Goal: Check status: Check status

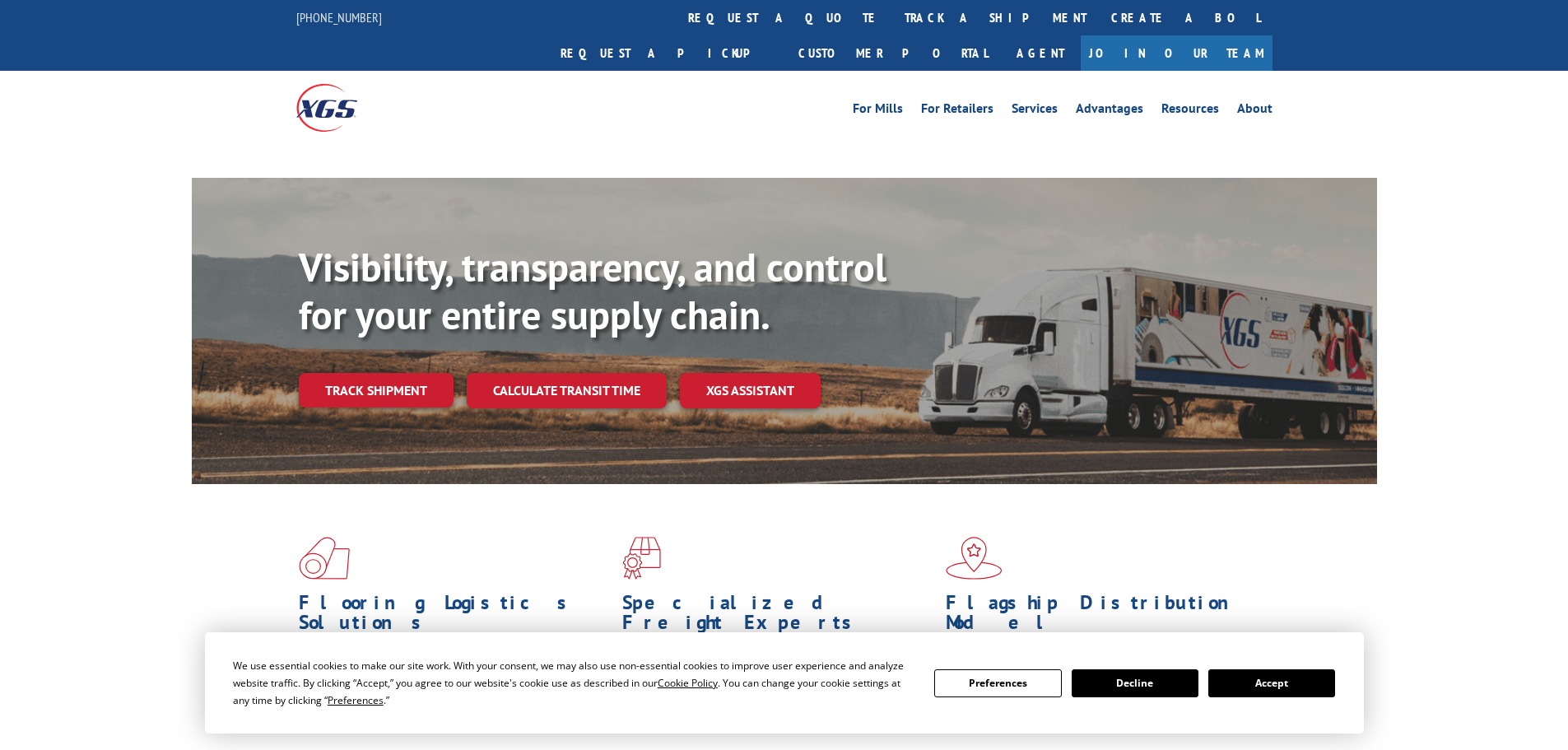
click at [1256, 682] on button "Accept" at bounding box center [1271, 683] width 127 height 28
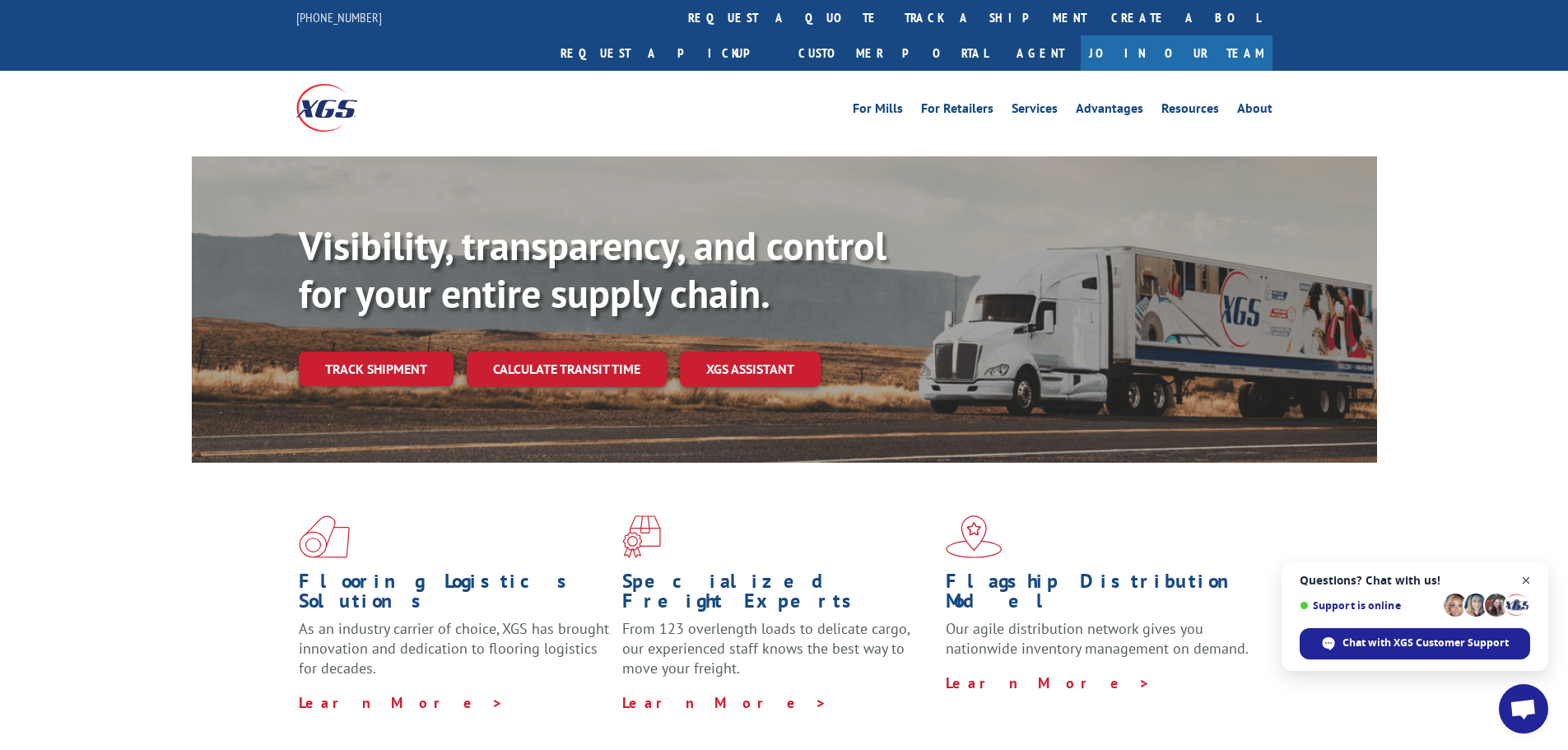
drag, startPoint x: 1529, startPoint y: 578, endPoint x: 1515, endPoint y: 576, distance: 14.1
click at [1528, 578] on span "Close chat" at bounding box center [1527, 581] width 21 height 21
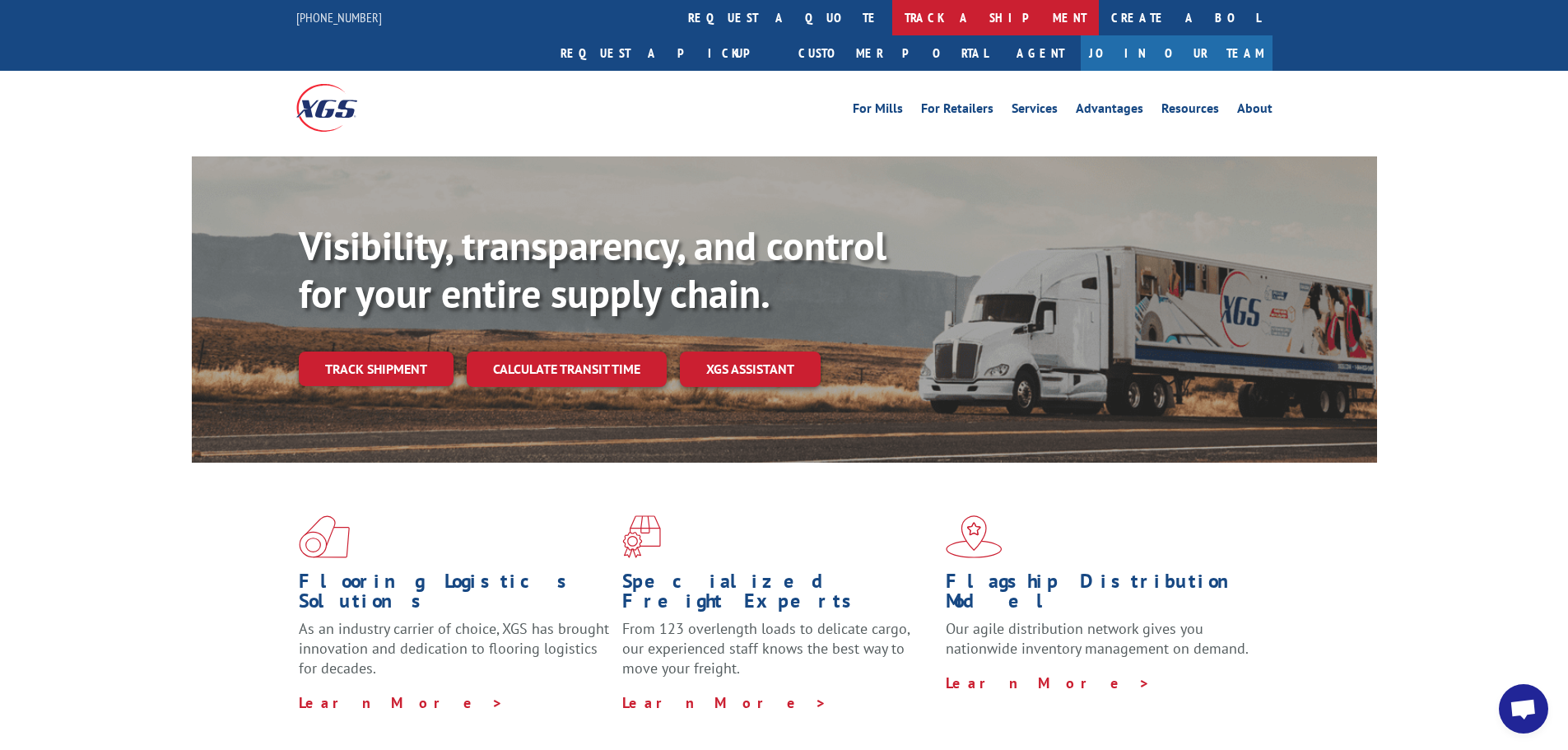
click at [893, 22] on link "track a shipment" at bounding box center [995, 17] width 207 height 35
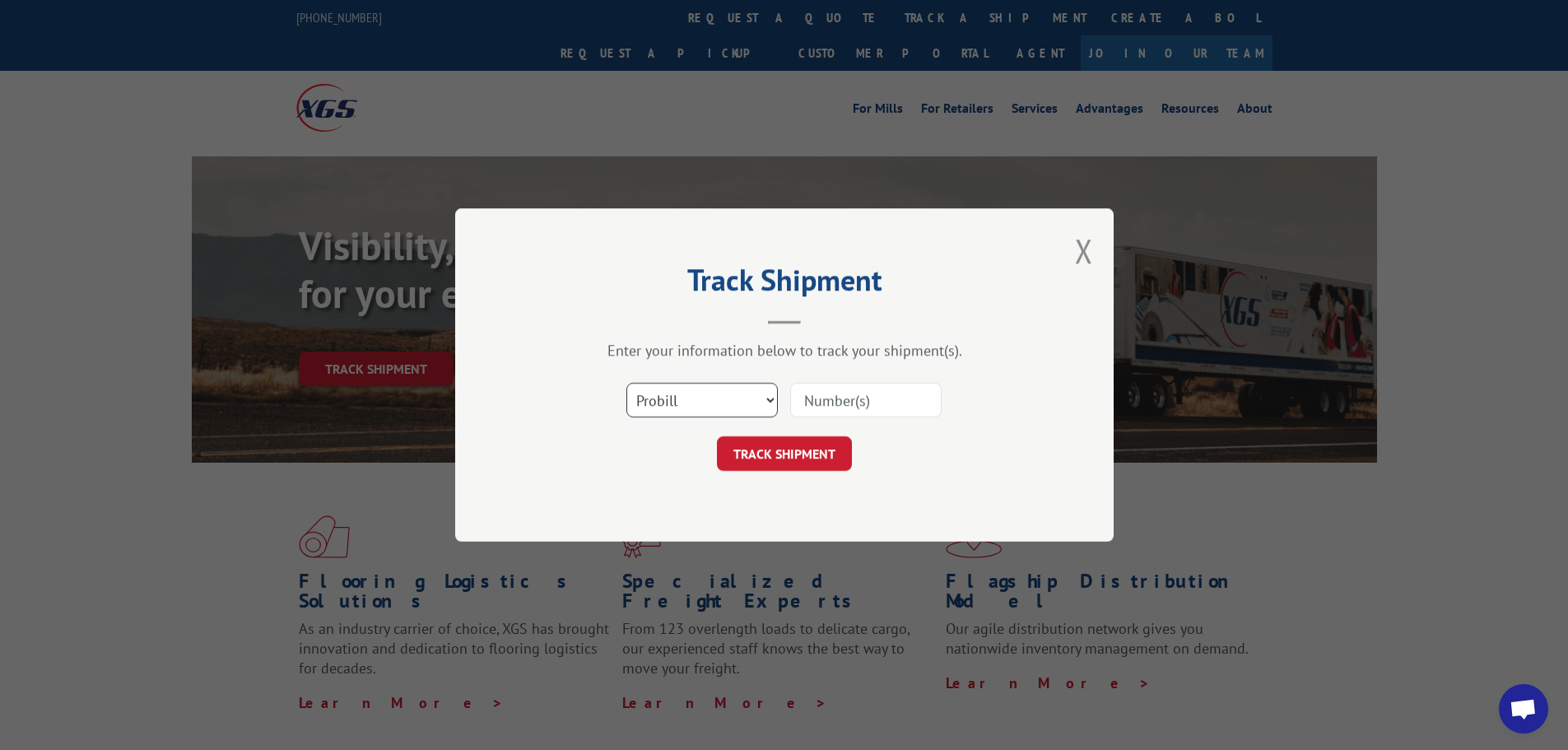
click at [767, 396] on select "Select category... Probill BOL PO" at bounding box center [702, 400] width 151 height 34
select select "po"
click at [627, 383] on select "Select category... Probill BOL PO" at bounding box center [702, 400] width 151 height 34
paste input "PO #61508882"
click at [805, 396] on input "PO #61508882" at bounding box center [866, 400] width 151 height 34
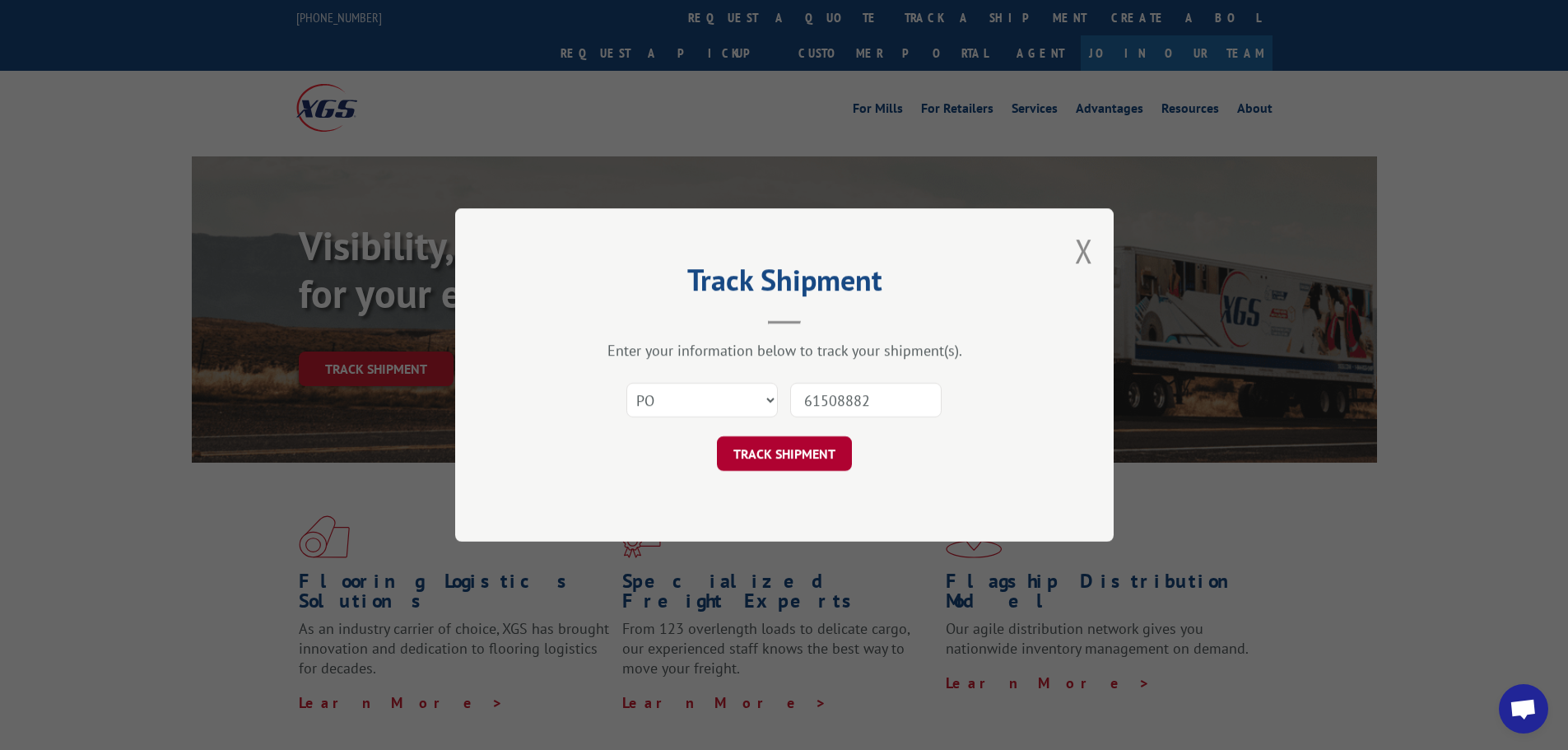
type input "61508882"
click at [814, 453] on button "TRACK SHIPMENT" at bounding box center [785, 454] width 135 height 34
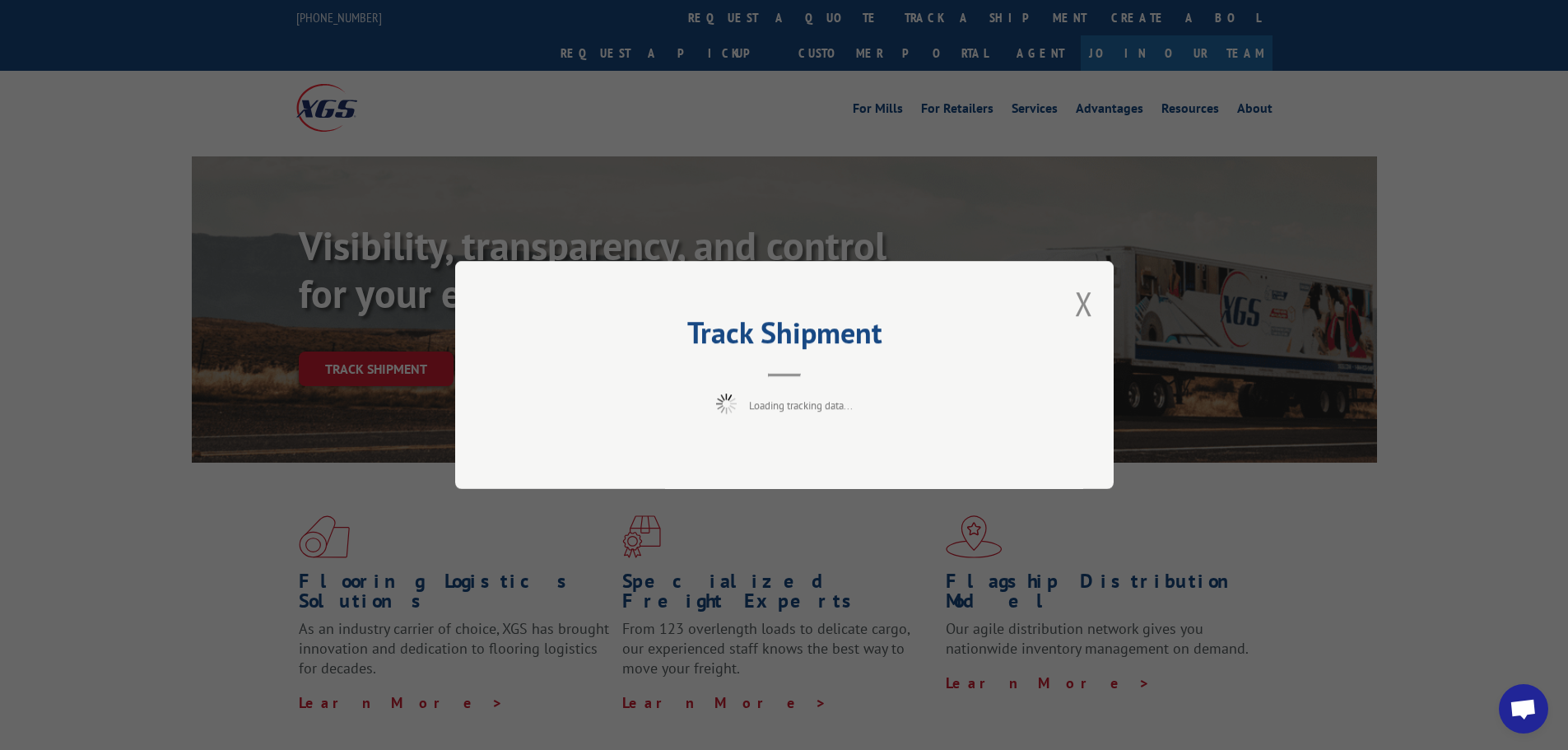
drag, startPoint x: 814, startPoint y: 453, endPoint x: 789, endPoint y: 464, distance: 27.3
click at [789, 464] on div "Track Shipment Loading tracking data..." at bounding box center [784, 375] width 658 height 228
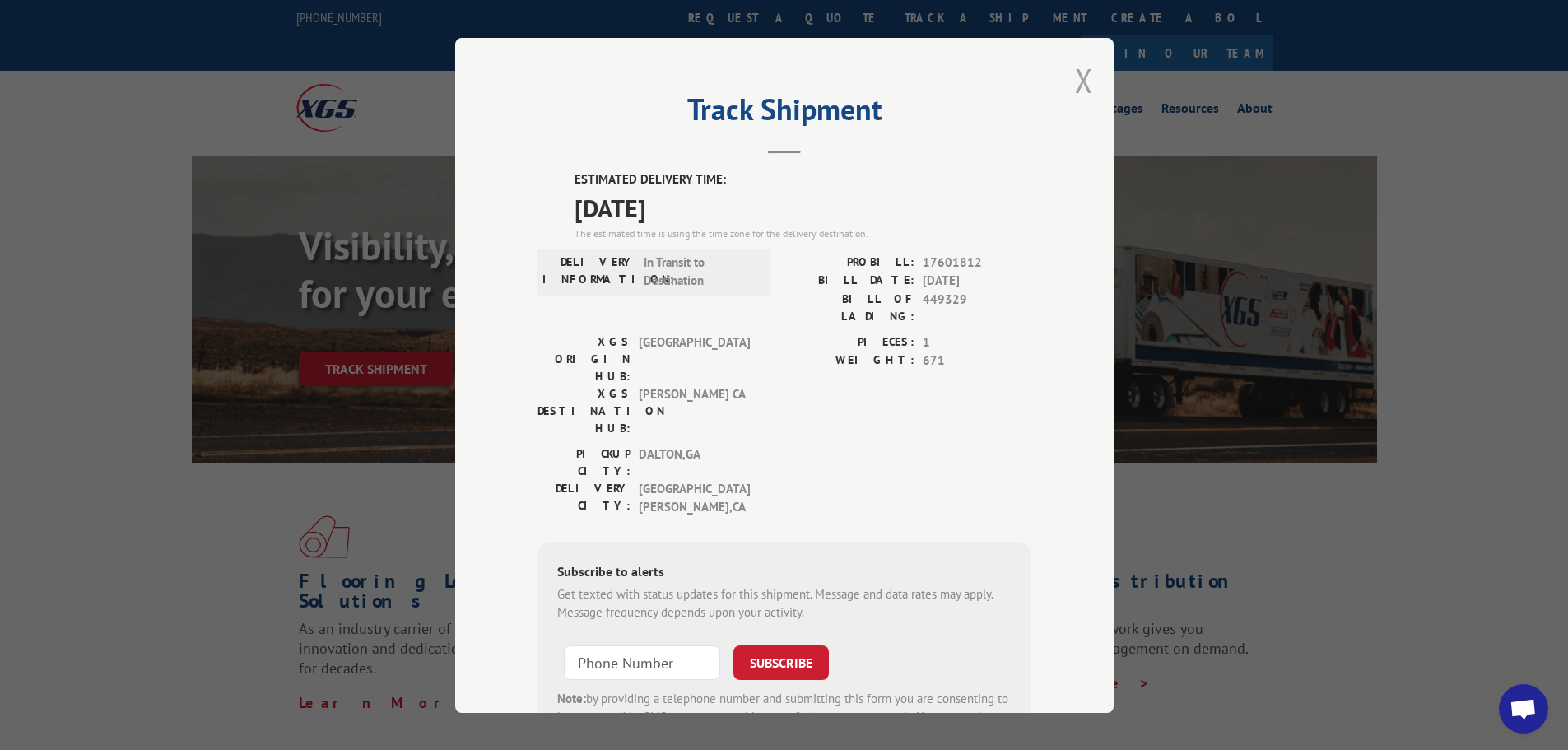
click at [1076, 84] on button "Close modal" at bounding box center [1084, 80] width 18 height 44
